Goal: Information Seeking & Learning: Learn about a topic

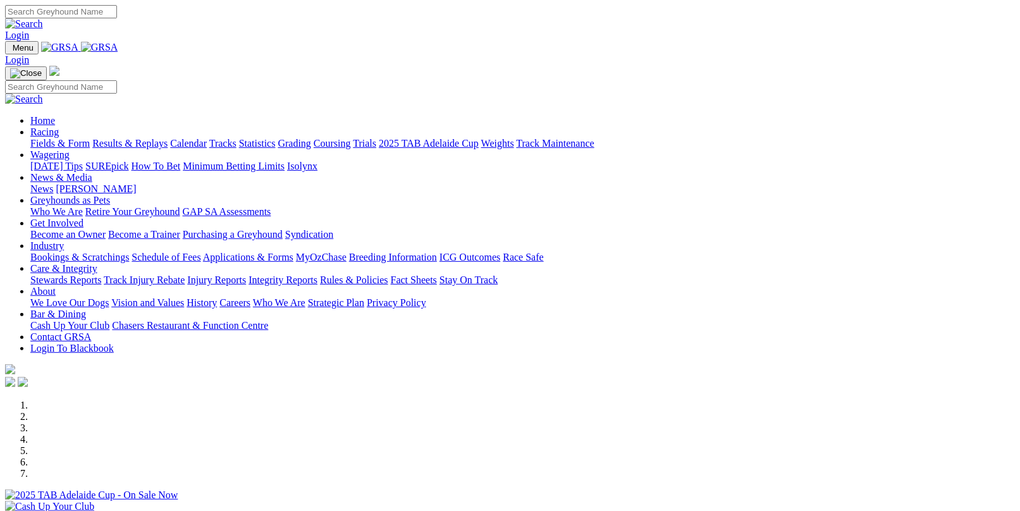
click at [54, 138] on link "Fields & Form" at bounding box center [59, 143] width 59 height 11
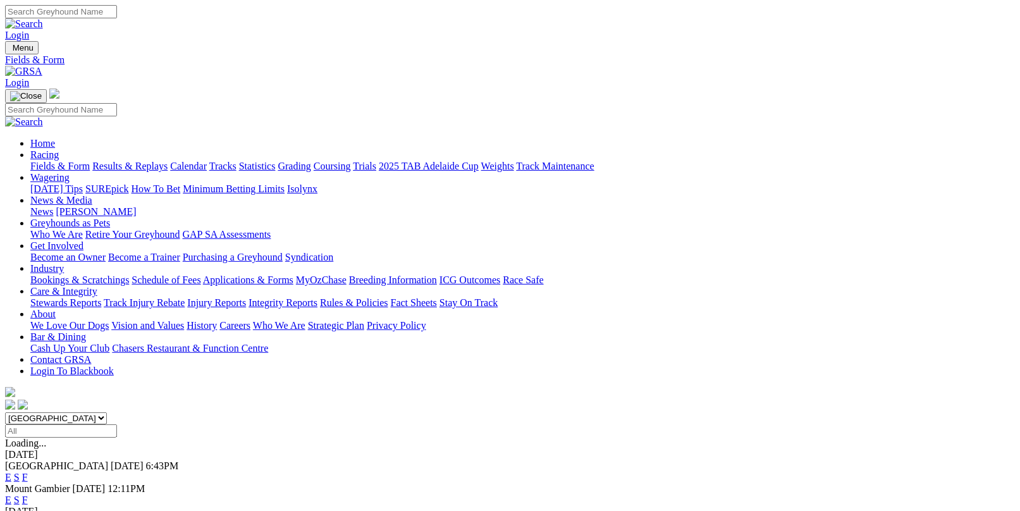
click at [28, 472] on link "F" at bounding box center [25, 477] width 6 height 11
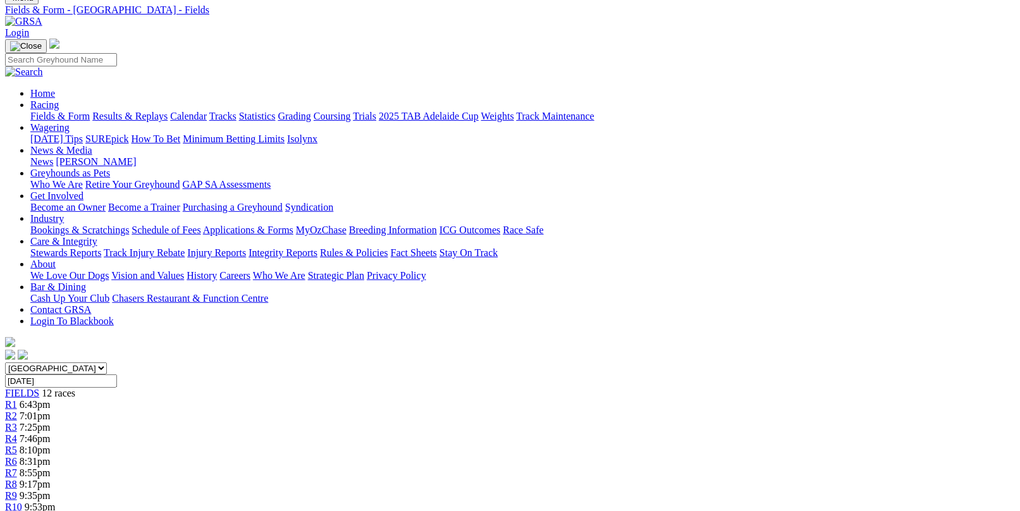
scroll to position [126, 0]
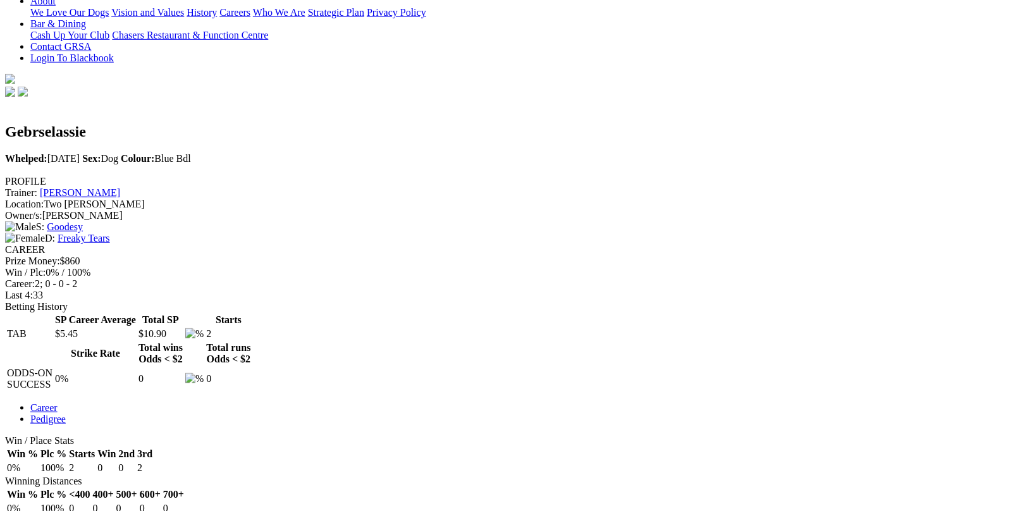
scroll to position [443, 0]
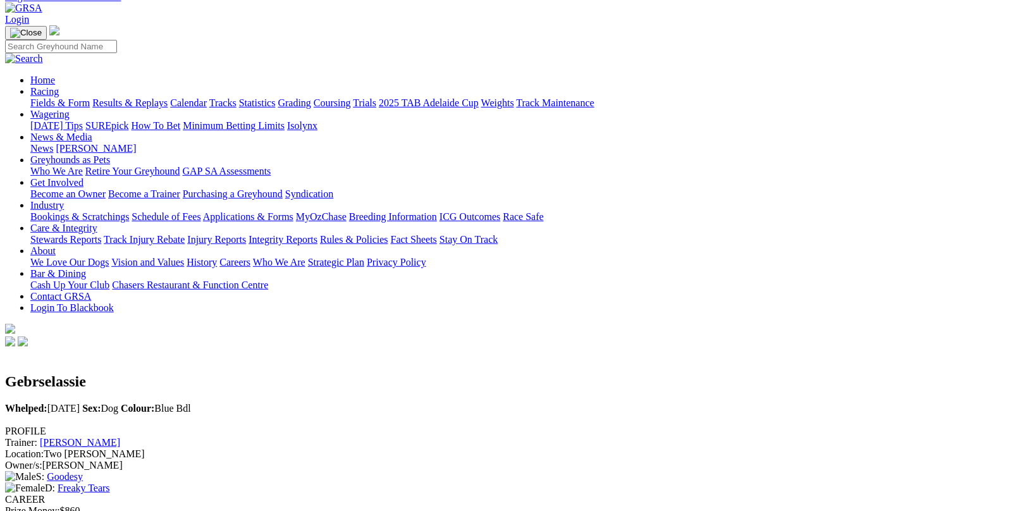
scroll to position [0, 0]
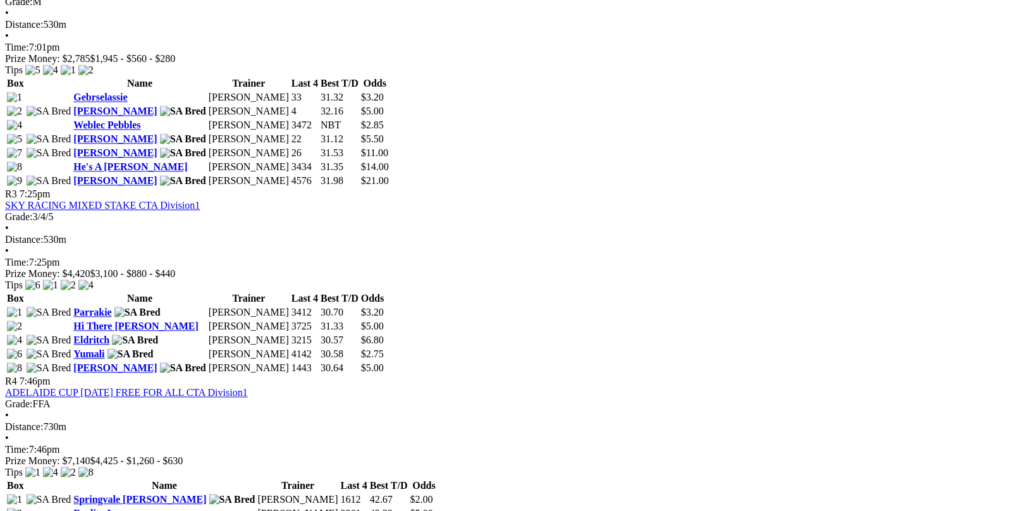
scroll to position [1012, 0]
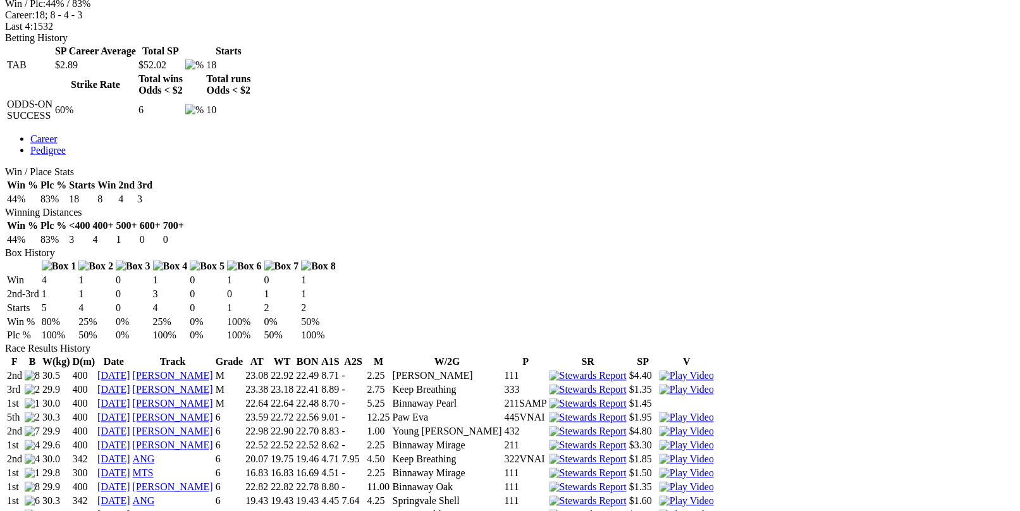
scroll to position [632, 0]
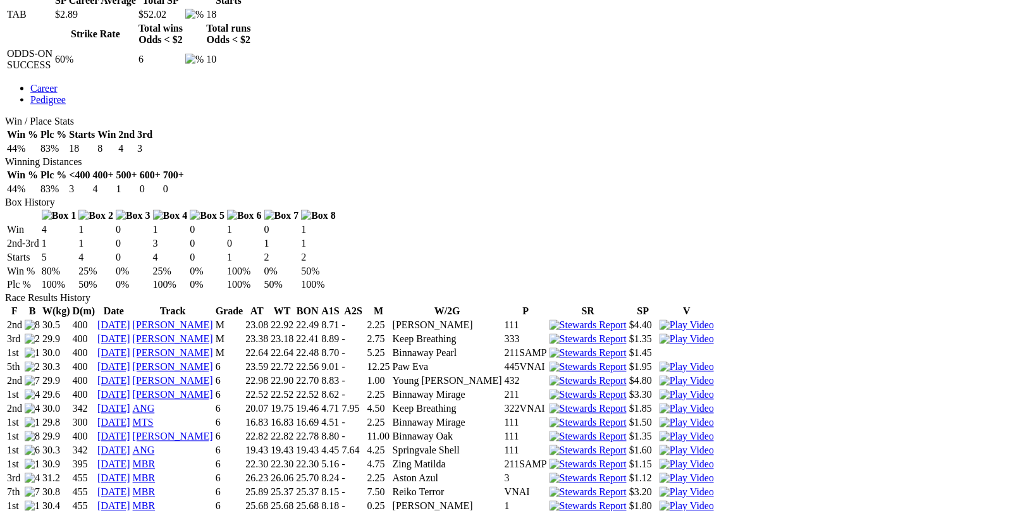
click at [696, 501] on img at bounding box center [687, 506] width 54 height 11
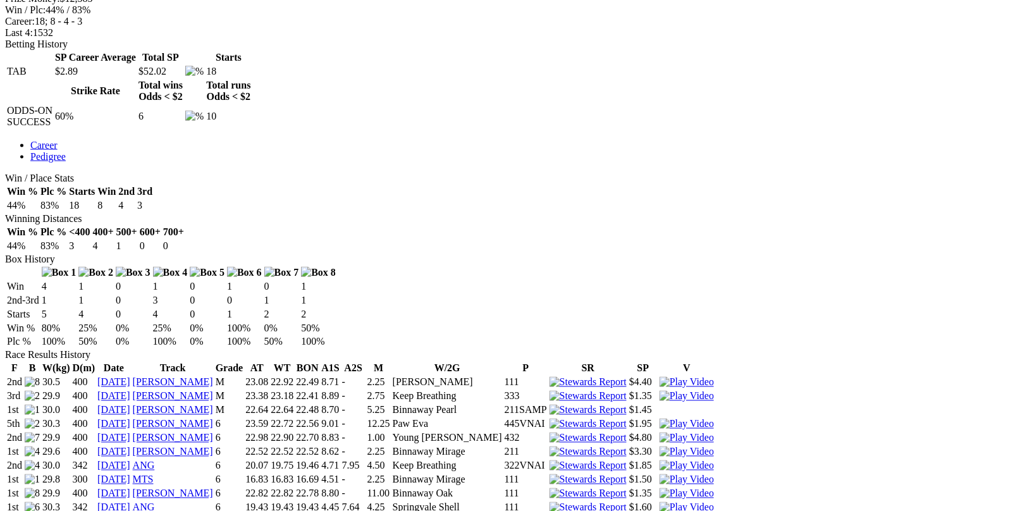
scroll to position [443, 0]
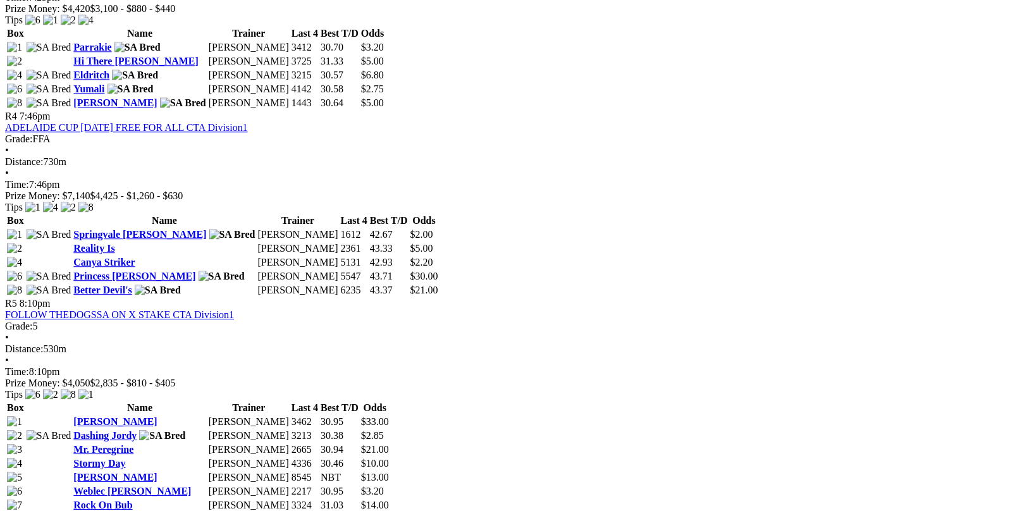
scroll to position [1201, 0]
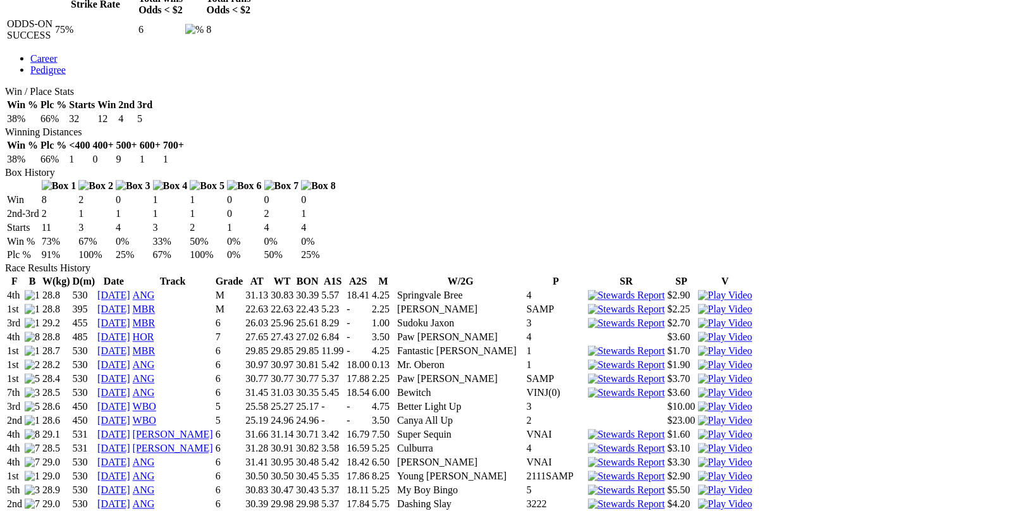
scroll to position [696, 0]
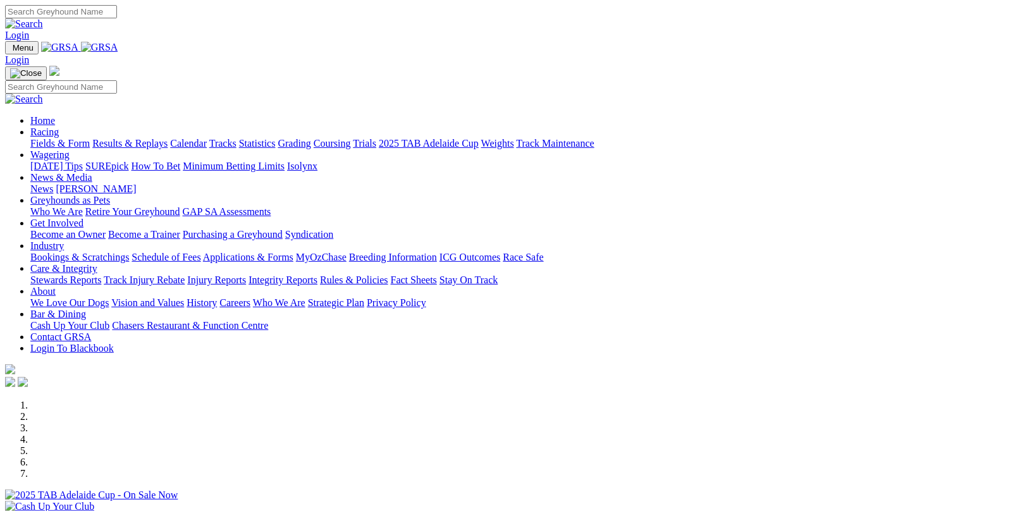
click at [70, 138] on link "Fields & Form" at bounding box center [59, 143] width 59 height 11
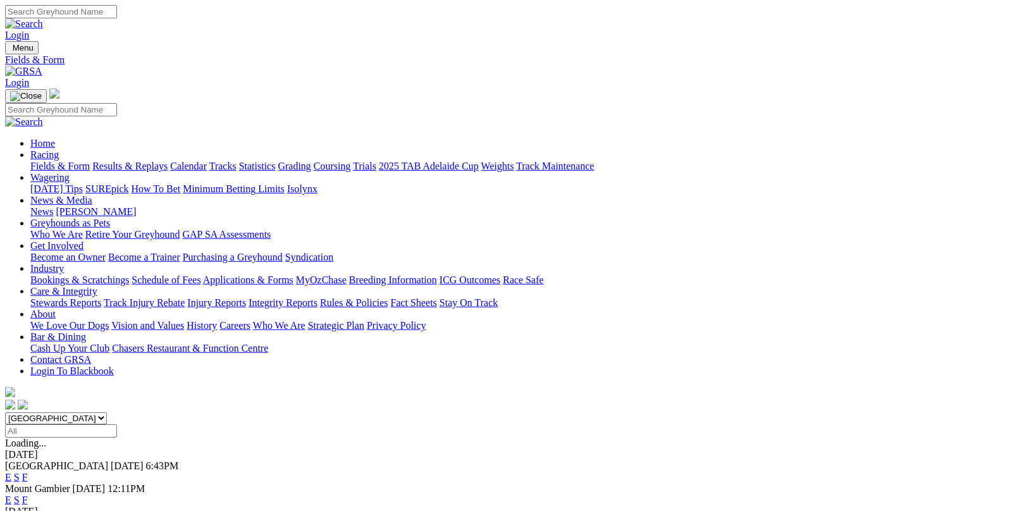
click at [28, 472] on link "F" at bounding box center [25, 477] width 6 height 11
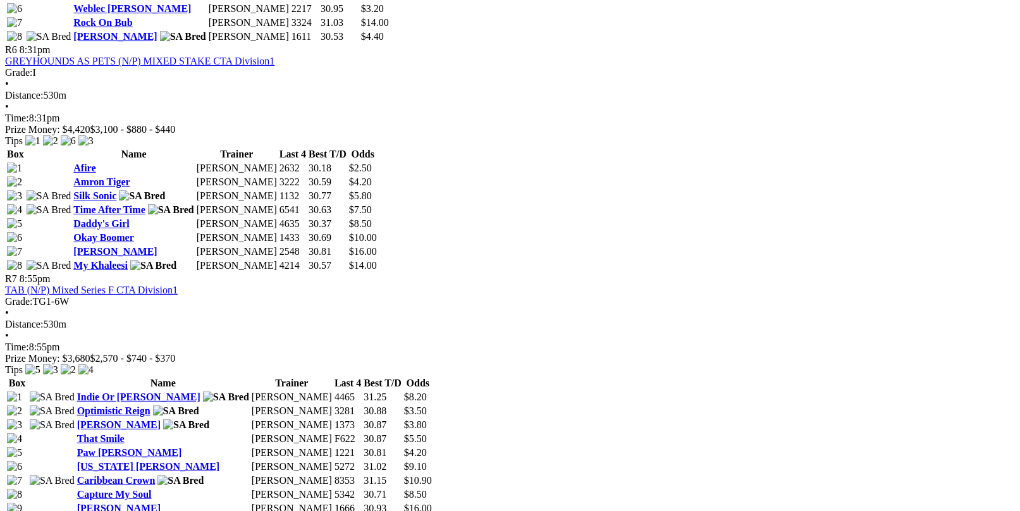
scroll to position [1707, 0]
